Goal: Find contact information: Find contact information

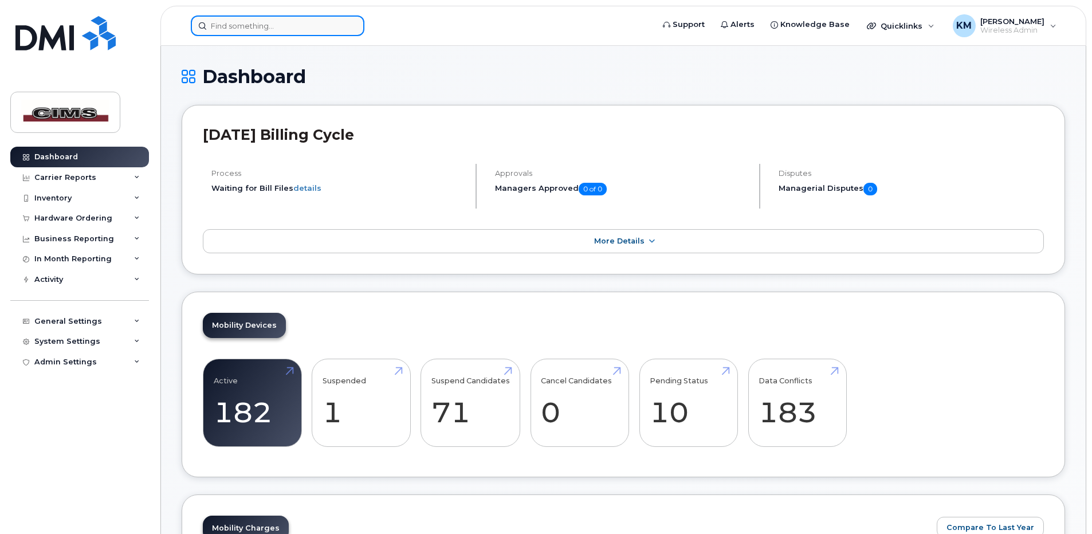
click at [276, 27] on input at bounding box center [278, 25] width 174 height 21
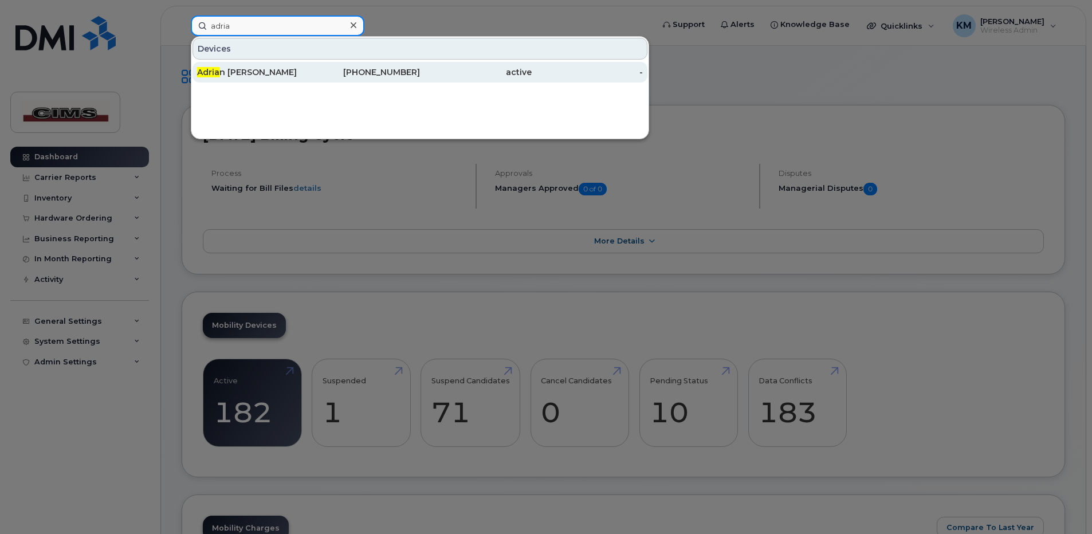
type input "adria"
click at [210, 67] on div "Adria n Dicocco" at bounding box center [253, 71] width 112 height 11
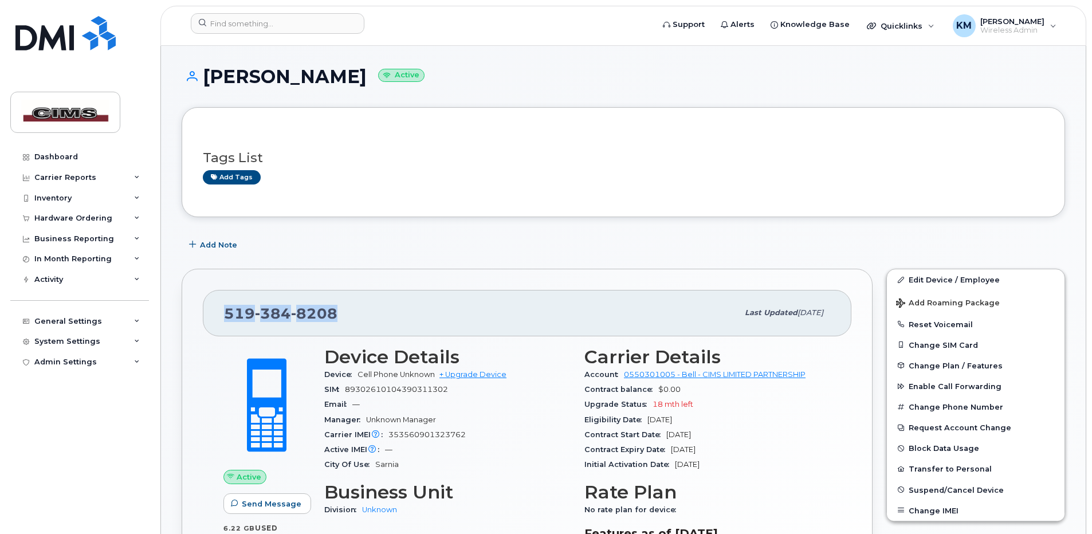
drag, startPoint x: 219, startPoint y: 315, endPoint x: 345, endPoint y: 312, distance: 125.5
click at [345, 312] on div "[PHONE_NUMBER] Last updated [DATE]" at bounding box center [527, 313] width 649 height 46
copy span "[PHONE_NUMBER]"
click at [325, 289] on div "[PHONE_NUMBER] Last updated [DATE] Active Send Message 6.22 GB  used 40.00 GB  …" at bounding box center [527, 456] width 691 height 374
drag, startPoint x: 346, startPoint y: 312, endPoint x: 217, endPoint y: 307, distance: 128.4
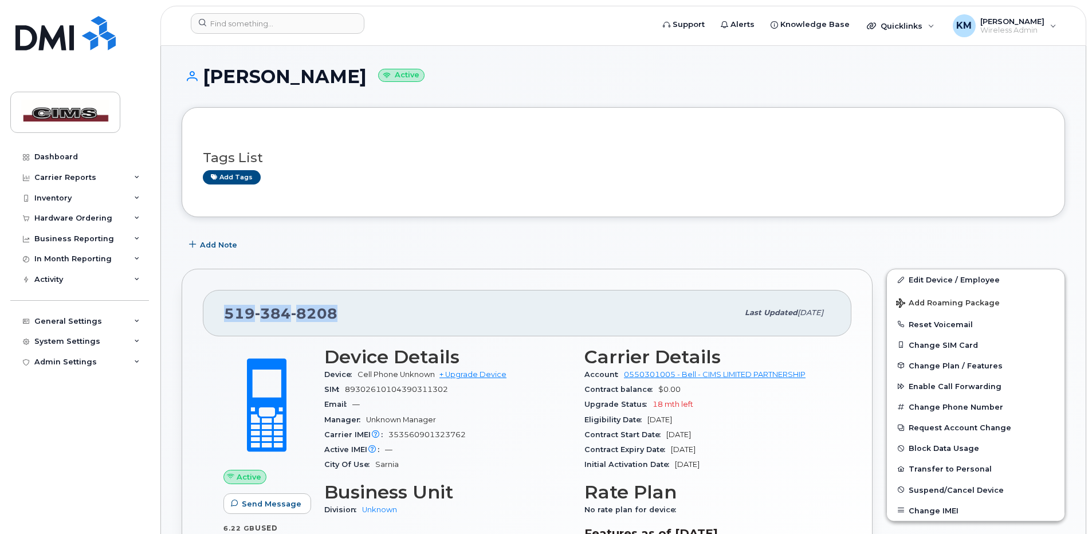
click at [217, 307] on div "[PHONE_NUMBER] Last updated [DATE]" at bounding box center [527, 313] width 649 height 46
copy span "[PHONE_NUMBER]"
click at [325, 309] on span "8208" at bounding box center [314, 313] width 46 height 17
drag, startPoint x: 347, startPoint y: 316, endPoint x: 222, endPoint y: 311, distance: 125.6
click at [222, 311] on div "[PHONE_NUMBER] Last updated [DATE]" at bounding box center [527, 313] width 649 height 46
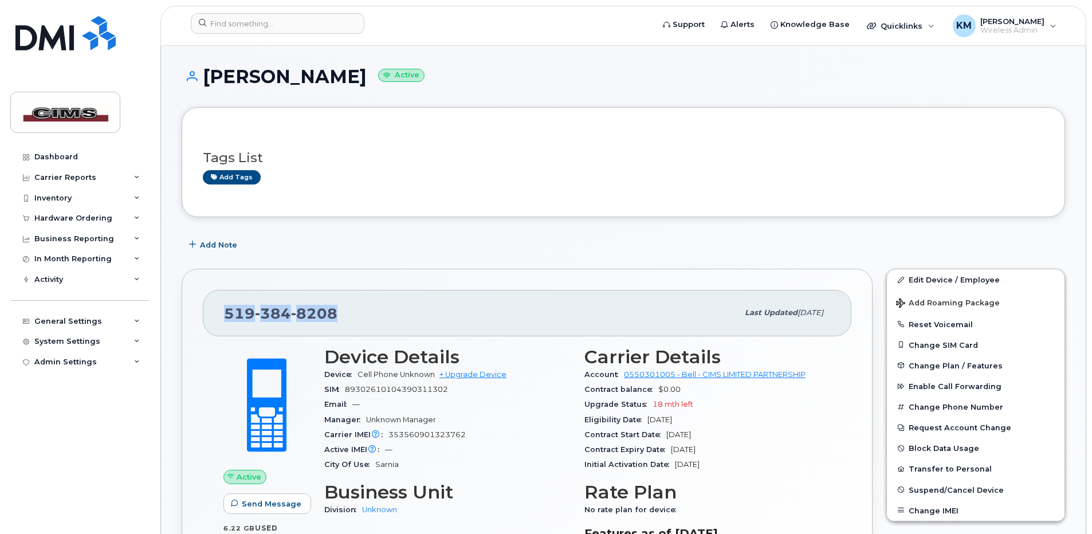
copy span "[PHONE_NUMBER]"
